Goal: Information Seeking & Learning: Learn about a topic

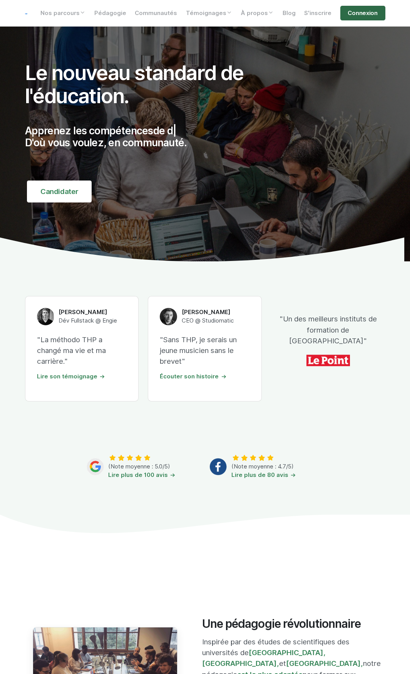
click at [362, 13] on link "Connexion" at bounding box center [362, 13] width 45 height 15
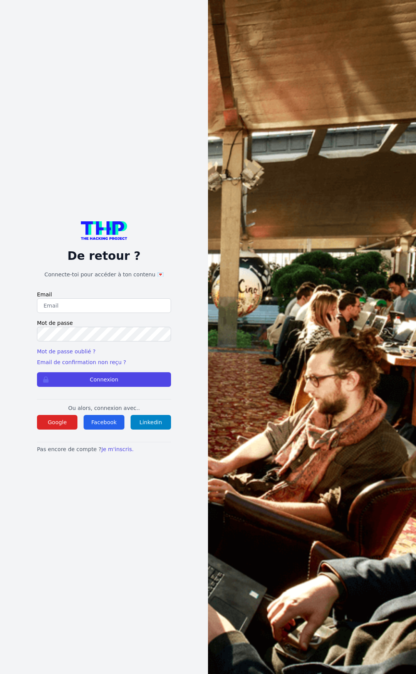
click at [120, 308] on input "email" at bounding box center [104, 305] width 134 height 15
type input "lucas.mrda@outlook.fr"
click at [37, 372] on button "Connexion" at bounding box center [104, 379] width 134 height 15
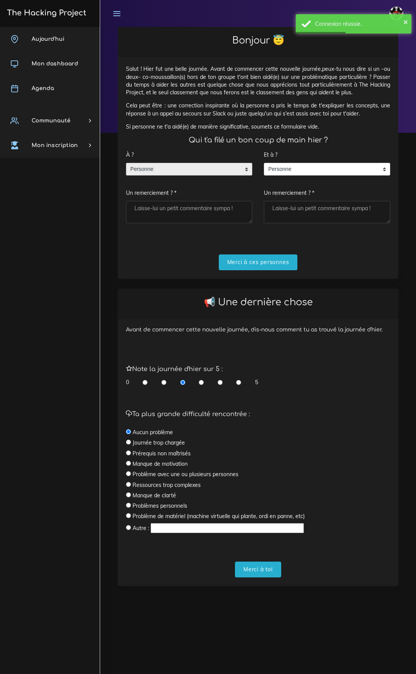
click at [165, 169] on span "Personne" at bounding box center [183, 169] width 114 height 12
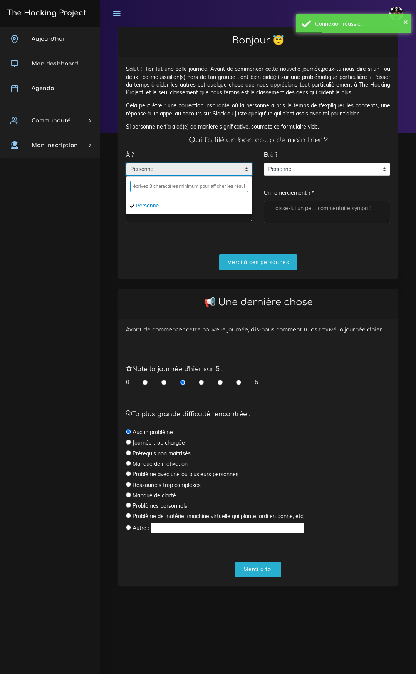
click at [164, 184] on input "text" at bounding box center [189, 186] width 118 height 12
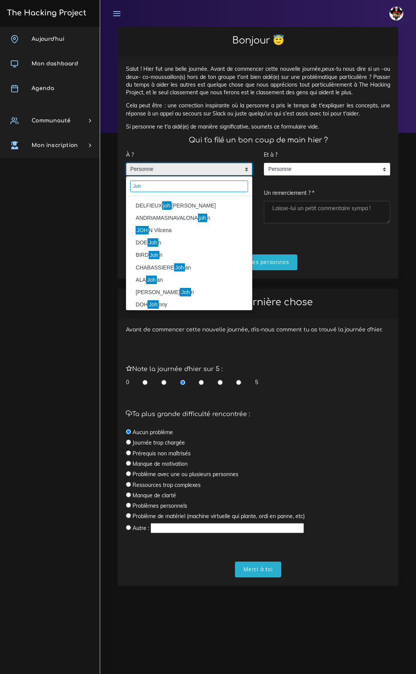
type input "Joh"
click at [169, 204] on mark "joh" at bounding box center [166, 205] width 9 height 8
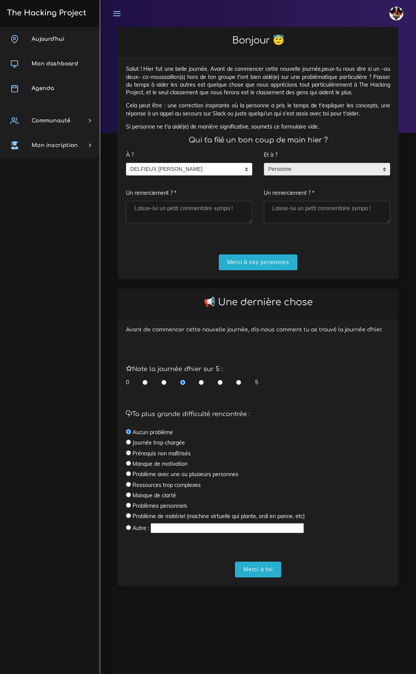
click at [300, 169] on span "Personne" at bounding box center [321, 169] width 114 height 12
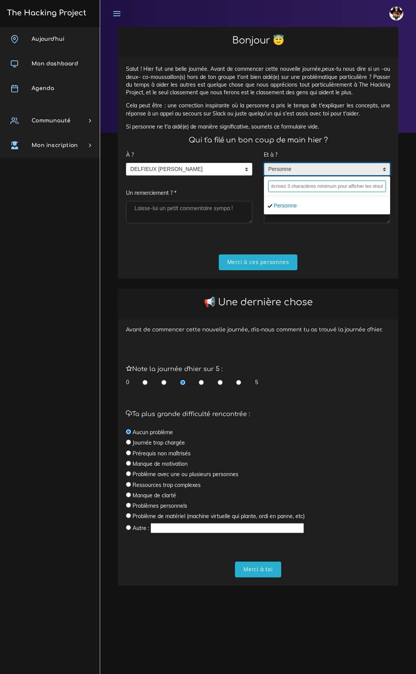
click at [297, 187] on input "text" at bounding box center [327, 186] width 118 height 12
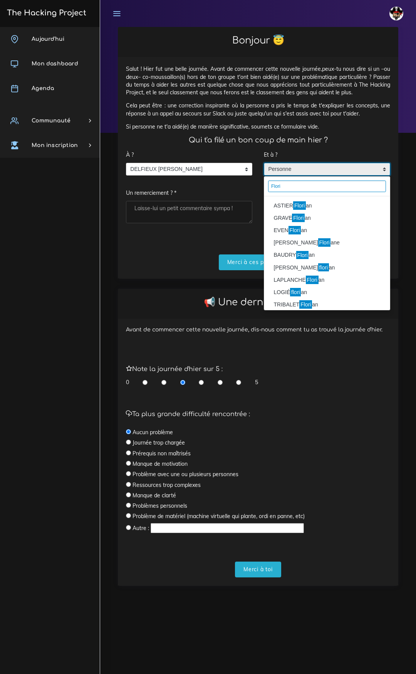
type input "Flori"
click at [307, 209] on li "ASTIER Flori an" at bounding box center [326, 205] width 125 height 12
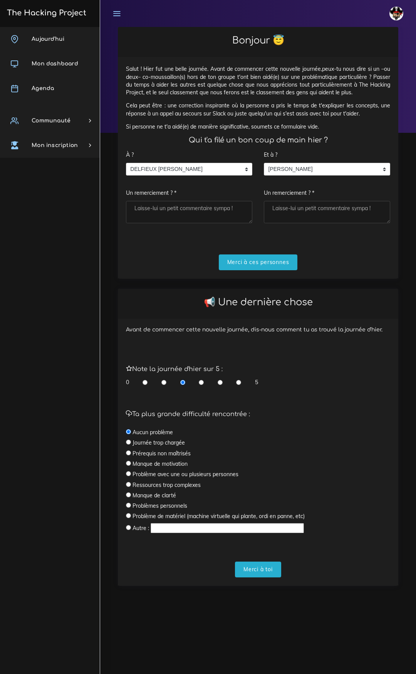
click at [222, 207] on textarea "Un remerciement ? *" at bounding box center [189, 212] width 126 height 22
type textarea "La boss"
type textarea "Le boss"
click at [256, 265] on input "Merci à ces personnes" at bounding box center [258, 262] width 79 height 16
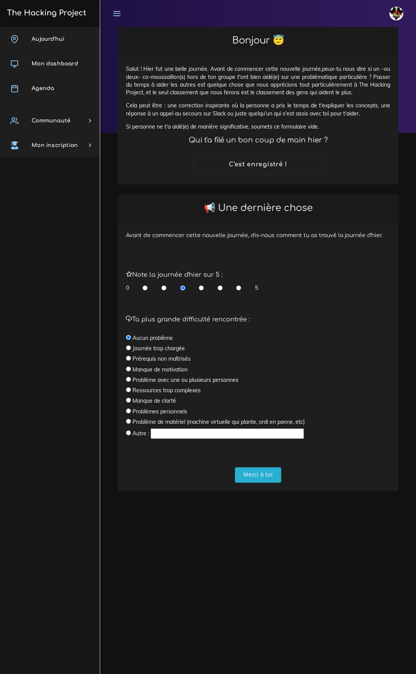
click at [218, 288] on input "radio" at bounding box center [219, 288] width 5 height 8
radio input "true"
click at [266, 475] on input "Merci à toi" at bounding box center [258, 475] width 46 height 16
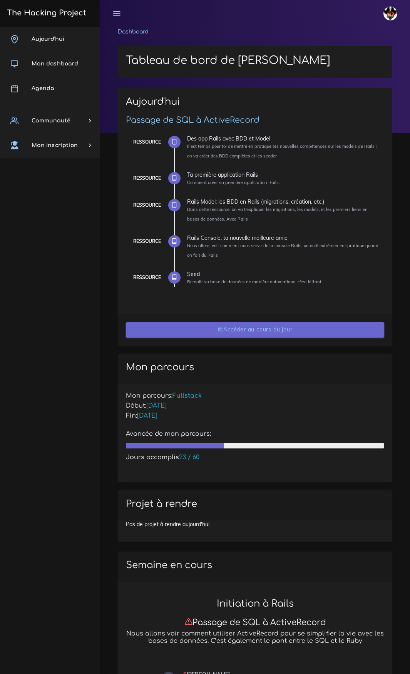
click at [245, 323] on link "Accéder au cours du jour" at bounding box center [255, 330] width 258 height 16
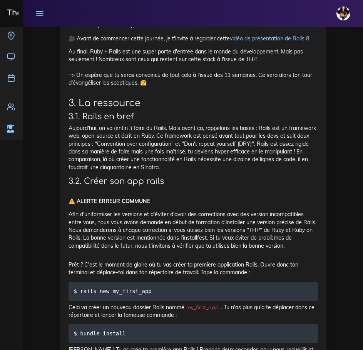
scroll to position [3065, 0]
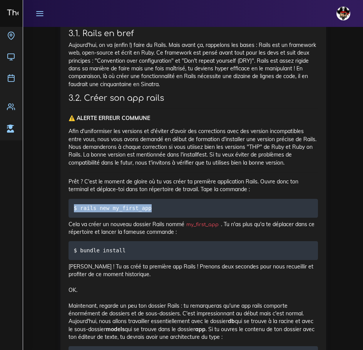
drag, startPoint x: 157, startPoint y: 262, endPoint x: 67, endPoint y: 254, distance: 90.4
click at [67, 254] on div "Ta première application Rails Comment créer sa première application Rails. 1. I…" at bounding box center [193, 159] width 266 height 2193
copy code "$ rails new my_first_app"
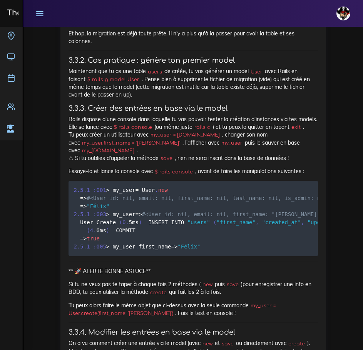
scroll to position [7375, 0]
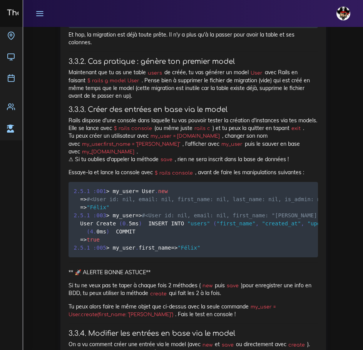
drag, startPoint x: 277, startPoint y: 183, endPoint x: 79, endPoint y: 182, distance: 198.2
click at [79, 28] on pre "$ rails generate model User email:string is_admin:boolean" at bounding box center [192, 18] width 249 height 19
click at [248, 28] on pre "$ rails generate model User email:string is_admin:boolean" at bounding box center [192, 18] width 249 height 19
drag, startPoint x: 249, startPoint y: 183, endPoint x: 79, endPoint y: 180, distance: 169.7
click at [79, 28] on pre "$ rails generate model User email:string is_admin:boolean" at bounding box center [192, 18] width 249 height 19
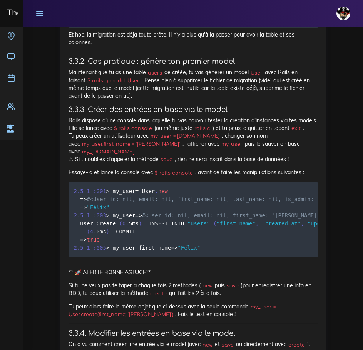
copy code "rails generate model User email:string is_admin:boolean"
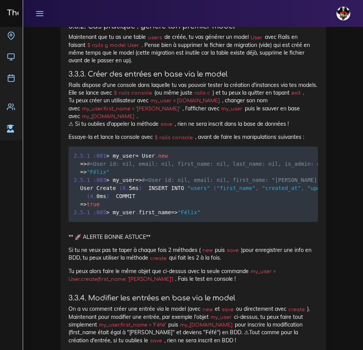
scroll to position [7413, 0]
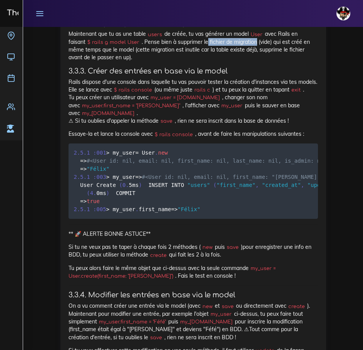
drag, startPoint x: 208, startPoint y: 207, endPoint x: 259, endPoint y: 208, distance: 50.8
click at [257, 61] on p "Maintenant que tu as une table users de créée, tu vas générer un model User ave…" at bounding box center [192, 45] width 249 height 31
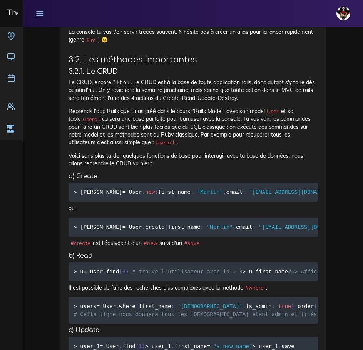
scroll to position [8776, 0]
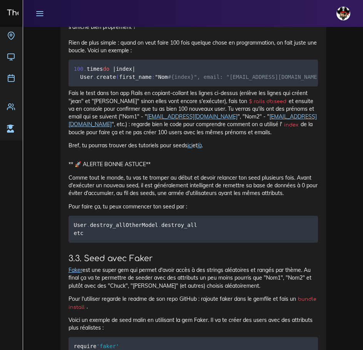
scroll to position [10508, 0]
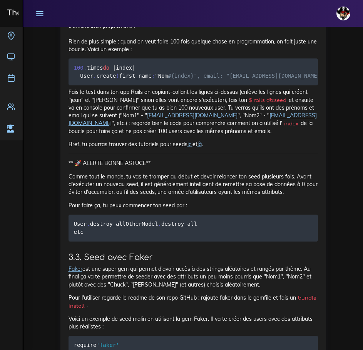
drag, startPoint x: 191, startPoint y: 249, endPoint x: 0, endPoint y: 216, distance: 194.2
click at [62, 232] on div "Seed Remplir sa base de données de manière automatique, c'est kiffant. 1. Intro…" at bounding box center [193, 54] width 266 height 954
copy code "User . create ( first_name : "[PERSON_NAME]" , email : "[PERSON_NAME][EMAIL_ADD…"
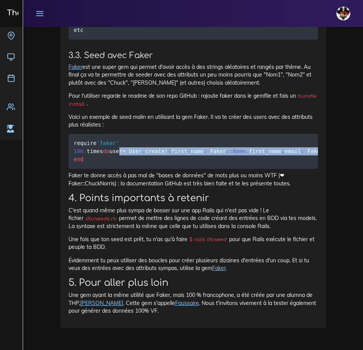
scroll to position [0, 19]
drag, startPoint x: 80, startPoint y: 183, endPoint x: 353, endPoint y: 184, distance: 273.2
copy code "user = User . create ! ( first_name : Faker : :Name . first_name , email : Fake…"
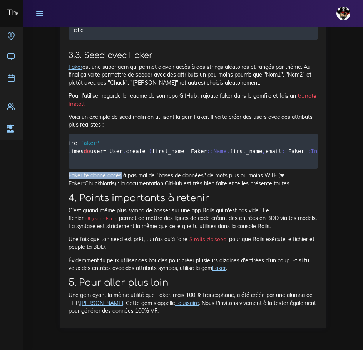
drag, startPoint x: 121, startPoint y: 208, endPoint x: 110, endPoint y: 206, distance: 11.6
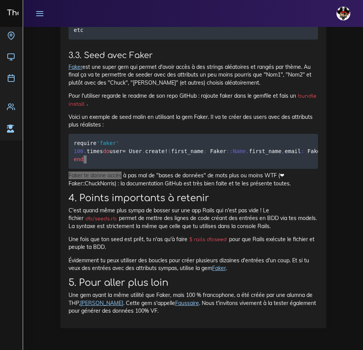
scroll to position [11124, 0]
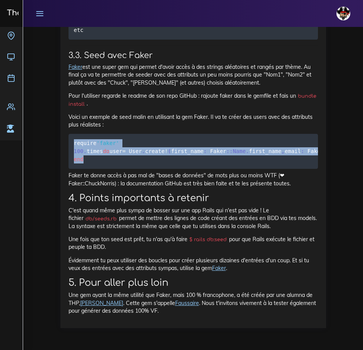
drag, startPoint x: 74, startPoint y: 128, endPoint x: 99, endPoint y: 152, distance: 34.6
click at [99, 152] on pre "require 'faker' 100 . times do user = User . create ! ( first_name : Faker : :N…" at bounding box center [192, 151] width 249 height 35
copy code "require 'faker' 100 . times do user = User . create ! ( first_name : Faker : :N…"
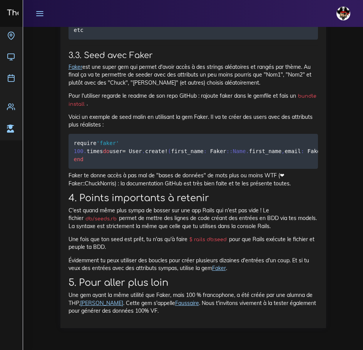
click at [240, 289] on h2 "5. Pour aller plus loin" at bounding box center [192, 282] width 249 height 11
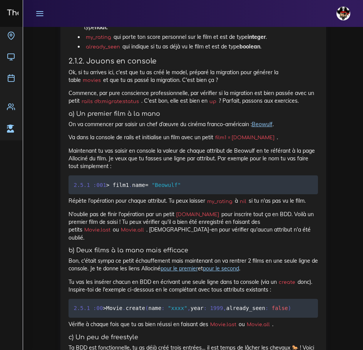
scroll to position [731, 0]
